Goal: Task Accomplishment & Management: Complete application form

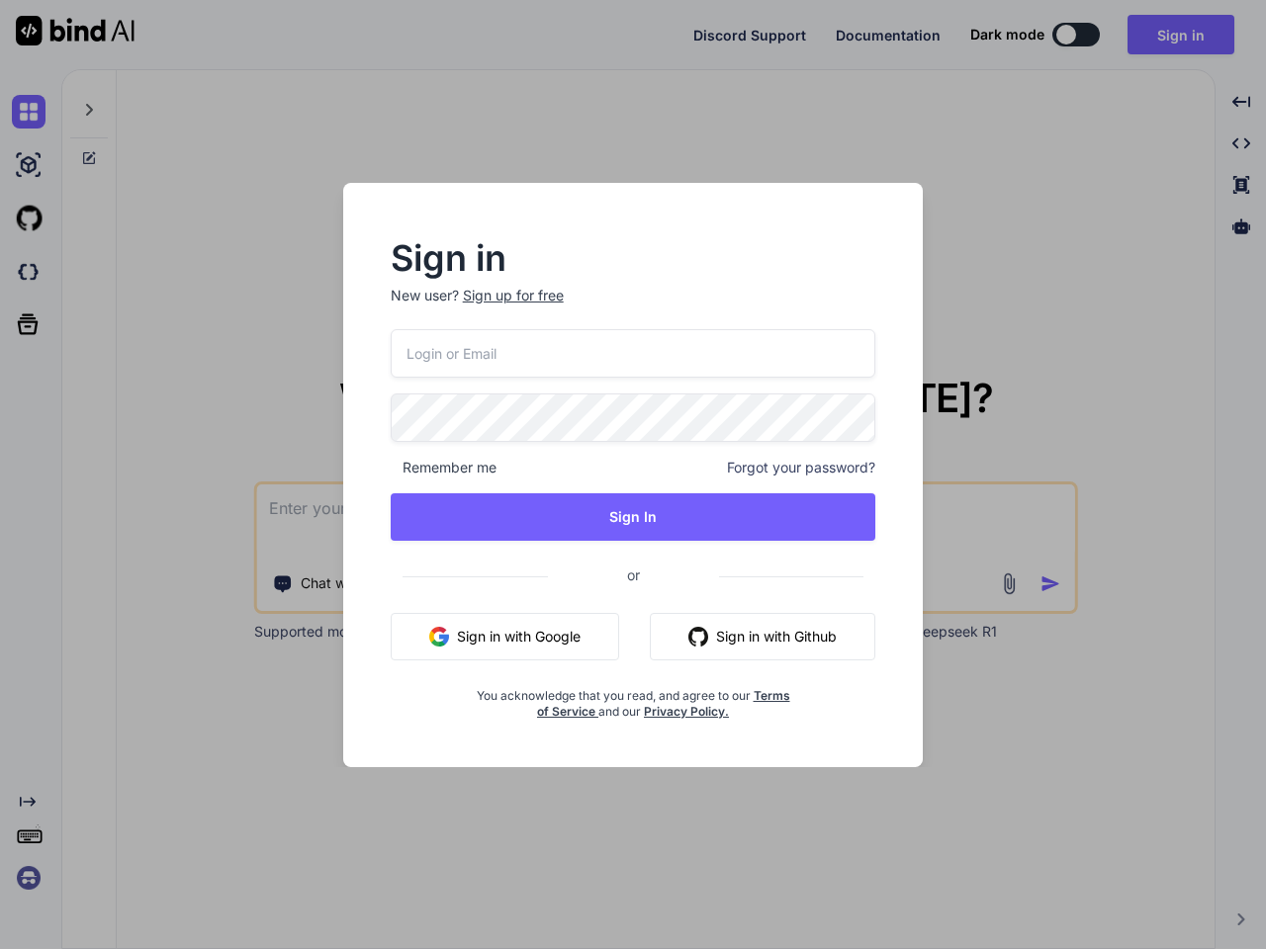
type textarea "x"
click at [633, 475] on div "Remember me Forgot your password?" at bounding box center [634, 468] width 486 height 20
click at [511, 296] on div "Sign up for free" at bounding box center [513, 296] width 101 height 20
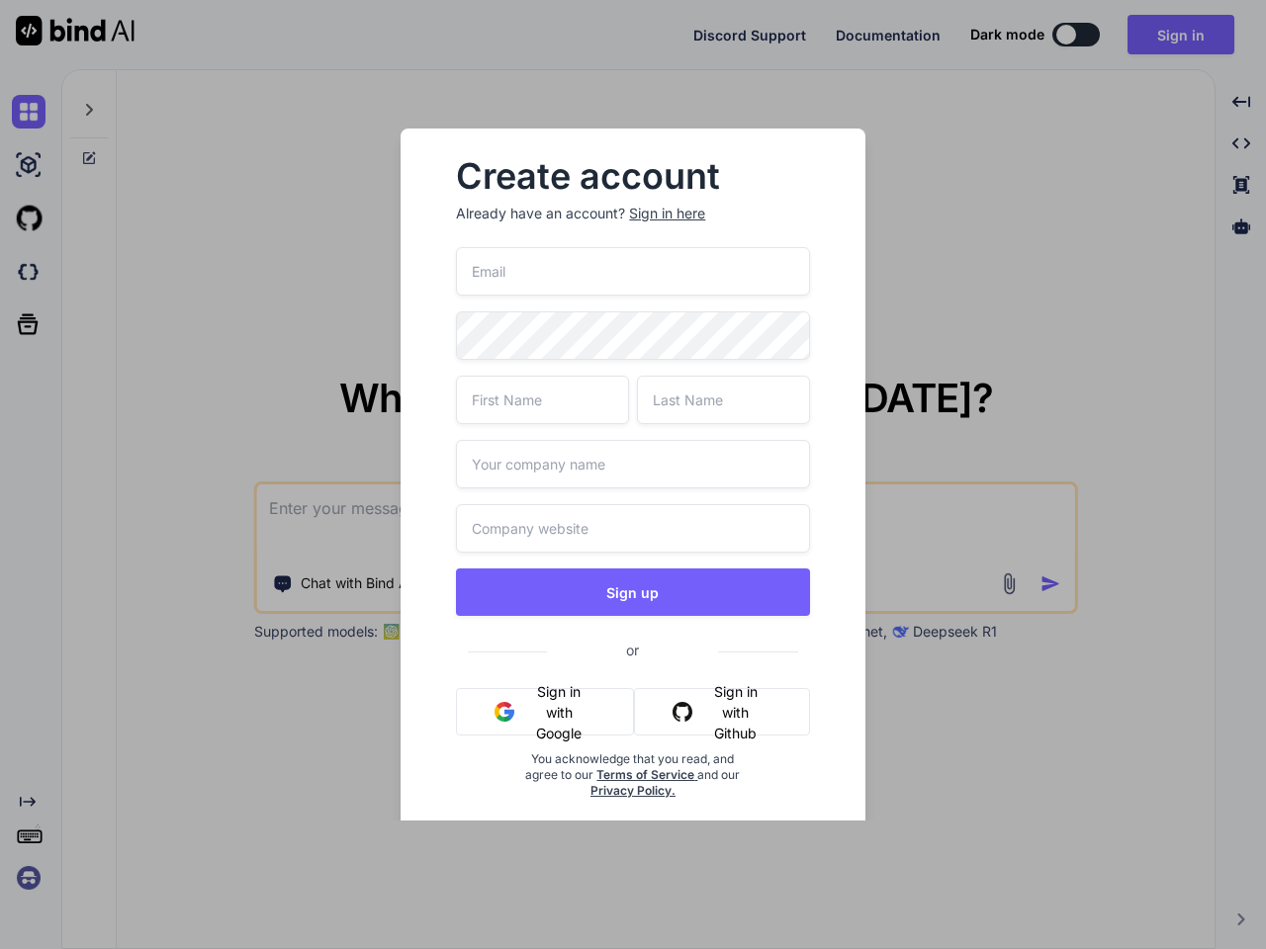
click at [863, 413] on div "Create account Already have an account? Sign in here Sign up or Sign in with Go…" at bounding box center [632, 496] width 464 height 734
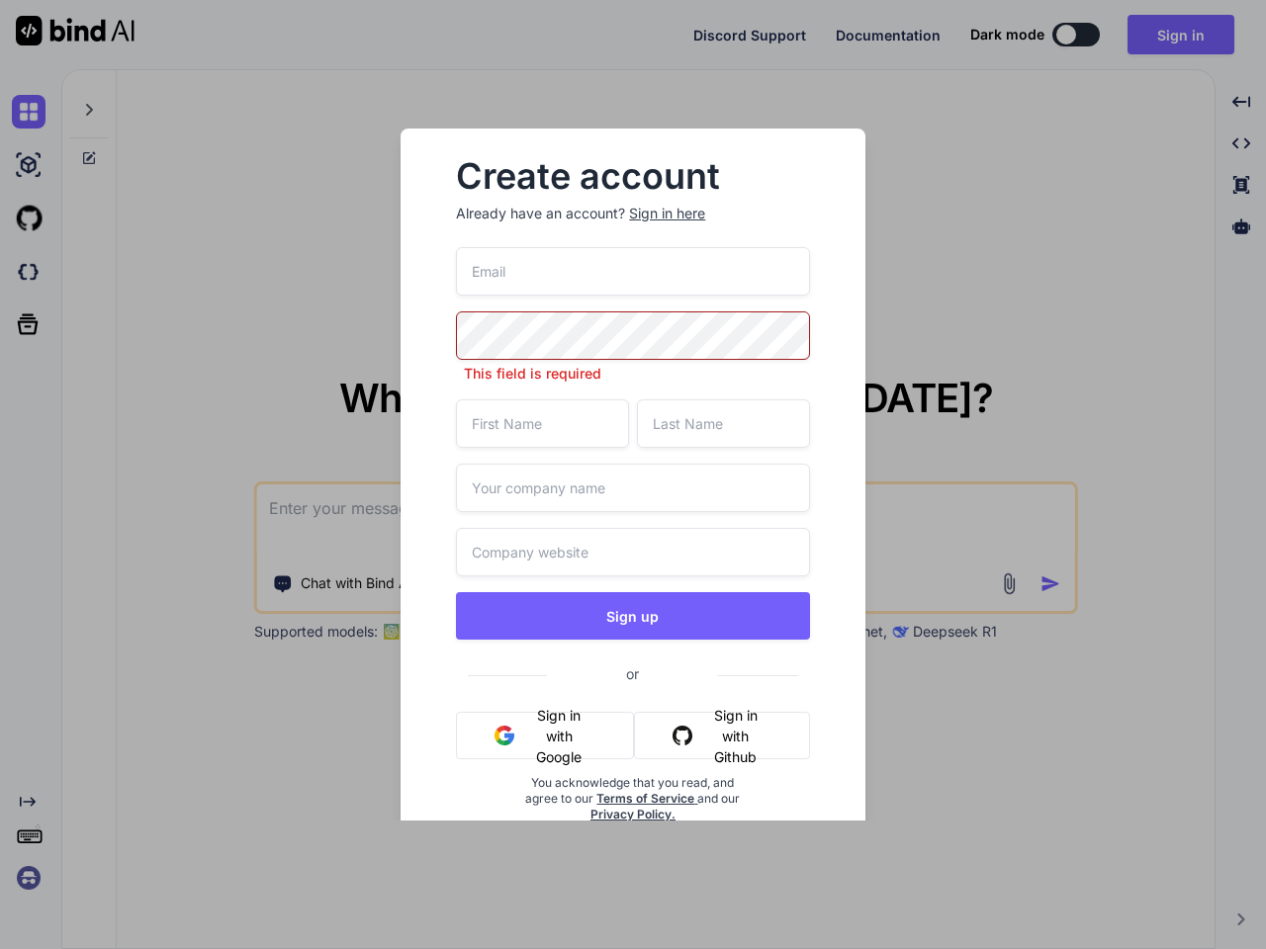
click at [443, 468] on div "Create account Already have an account? Sign in here This field is required Sig…" at bounding box center [632, 507] width 400 height 726
click at [802, 468] on input "text" at bounding box center [632, 488] width 353 height 48
click at [633, 517] on div "This field is required Sign up or Sign in with Google Sign in with Github You a…" at bounding box center [632, 558] width 353 height 623
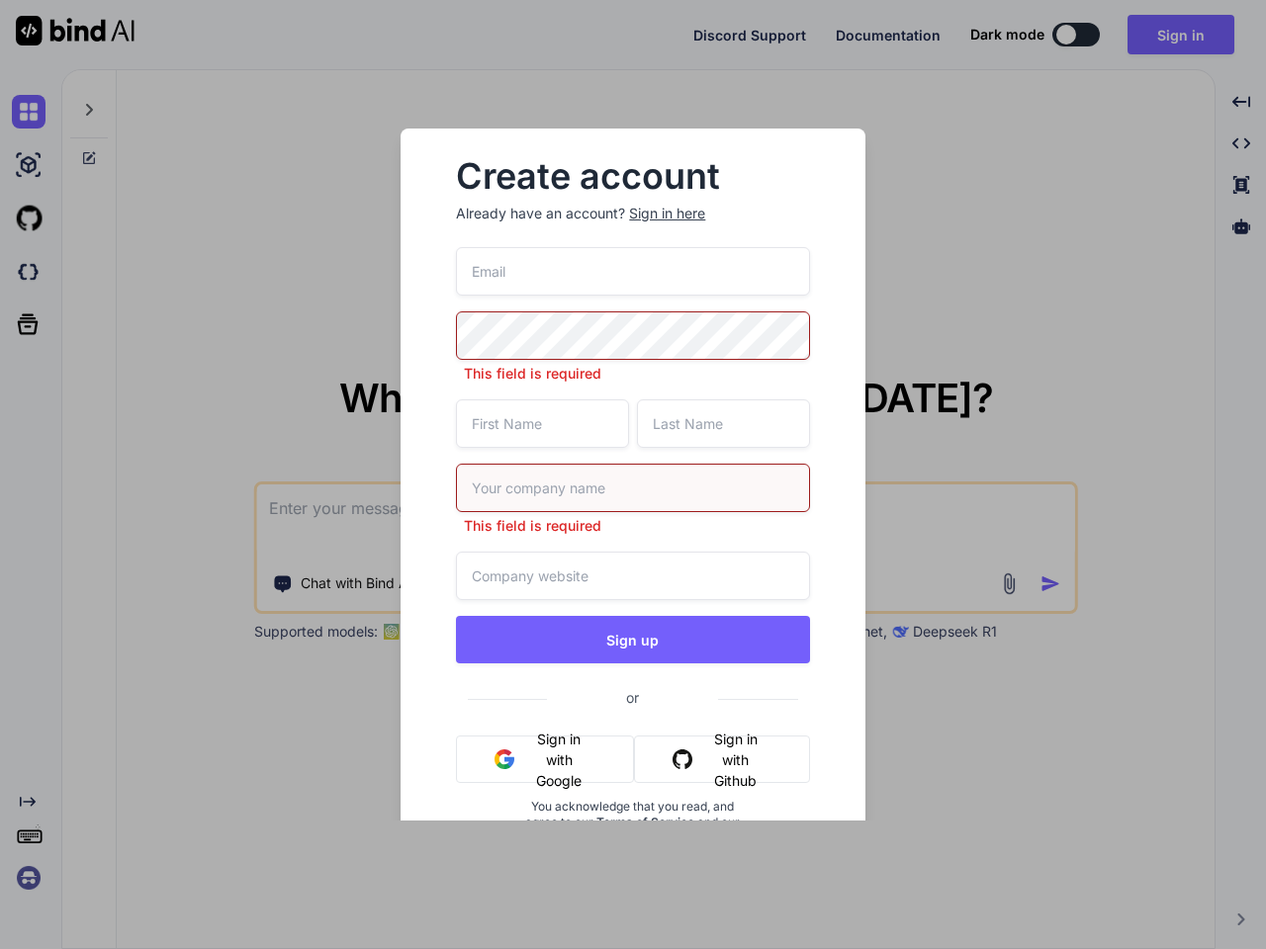
click at [504, 637] on button "Sign up" at bounding box center [632, 639] width 353 height 47
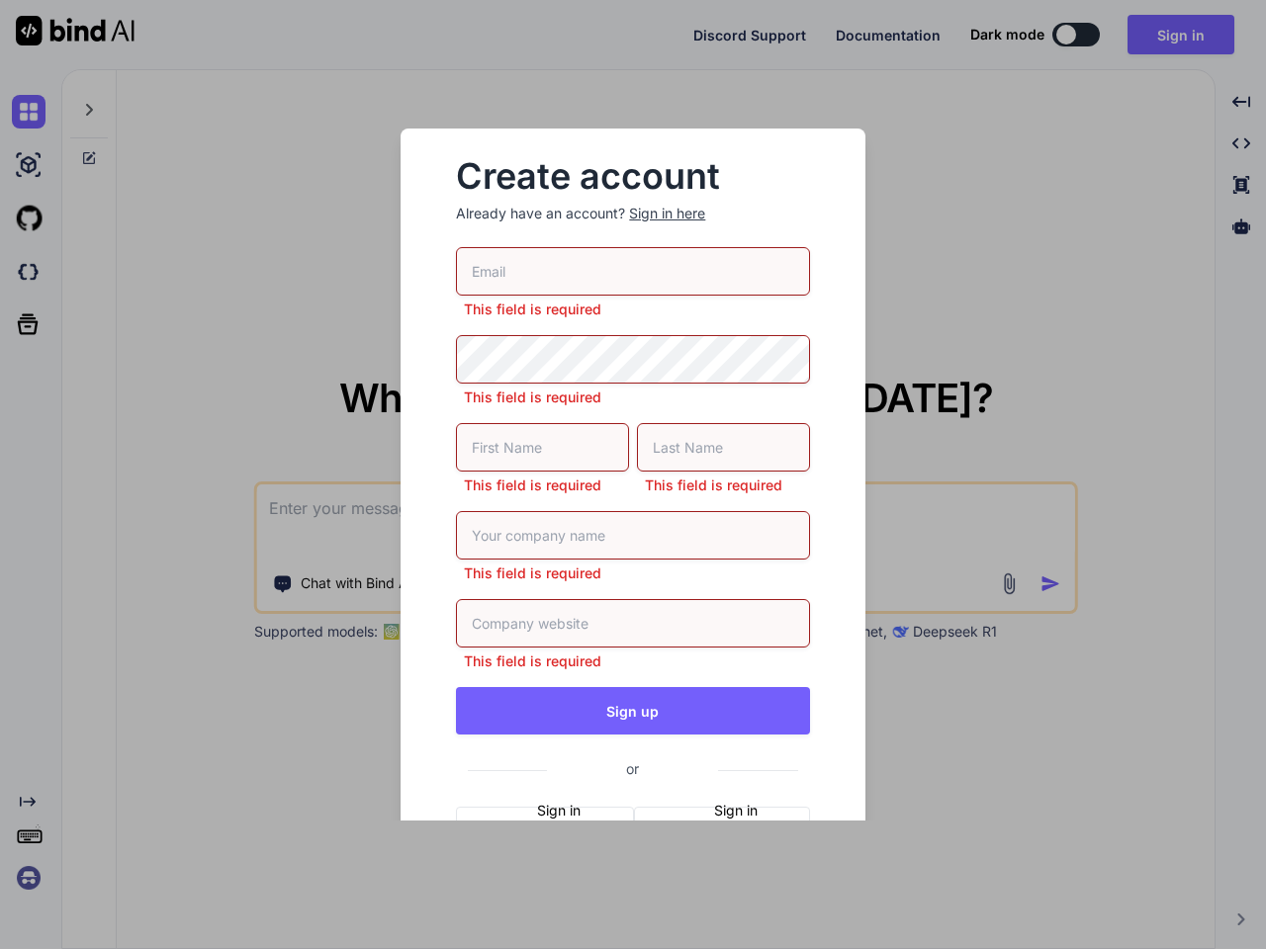
click at [762, 637] on input "text" at bounding box center [632, 623] width 353 height 48
